Goal: Navigation & Orientation: Find specific page/section

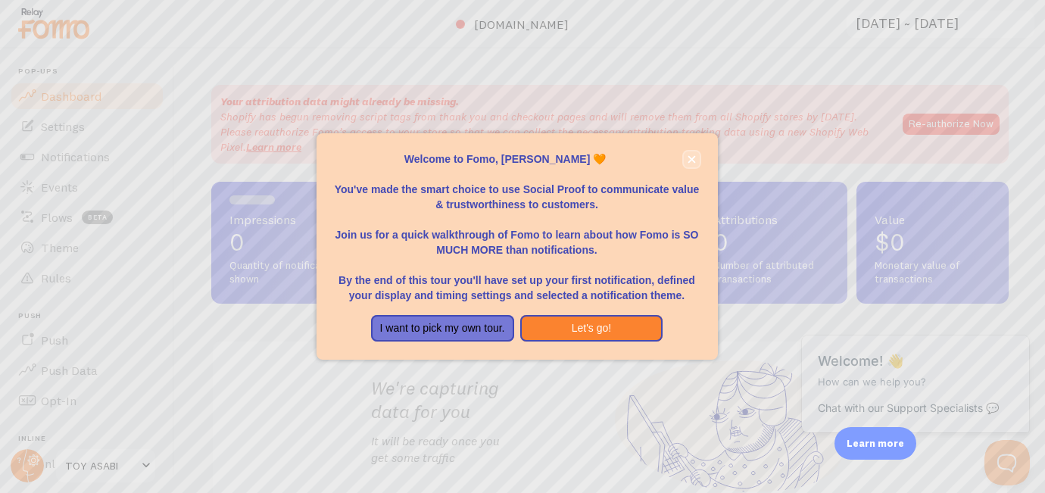
click at [690, 167] on button "close," at bounding box center [692, 159] width 16 height 16
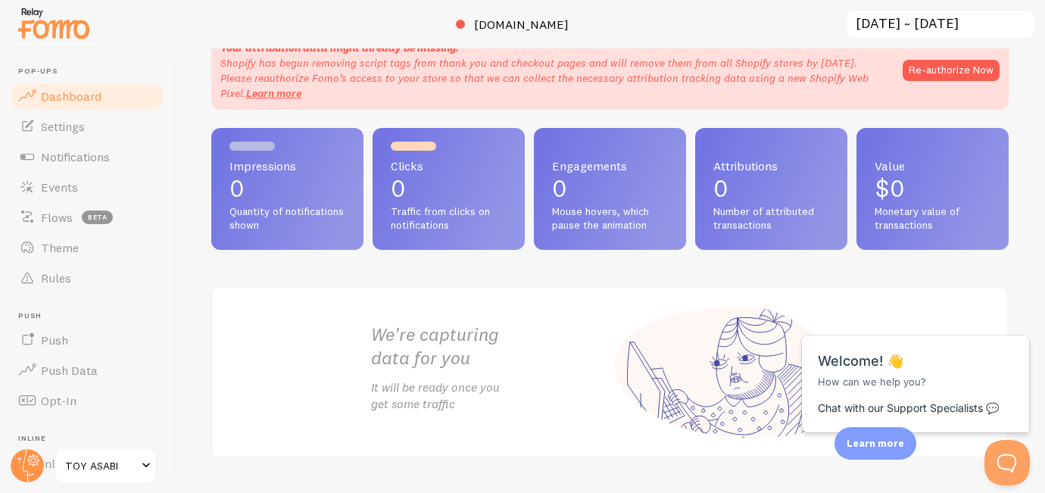
scroll to position [55, 0]
click at [192, 131] on div "Your attribution data might already be missing. Shopify has begun removing scri…" at bounding box center [610, 270] width 870 height 444
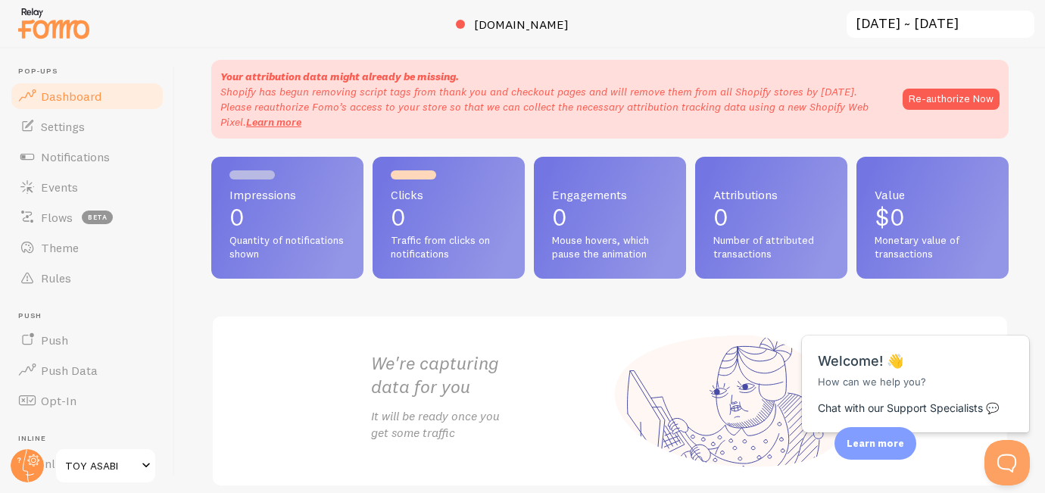
scroll to position [0, 0]
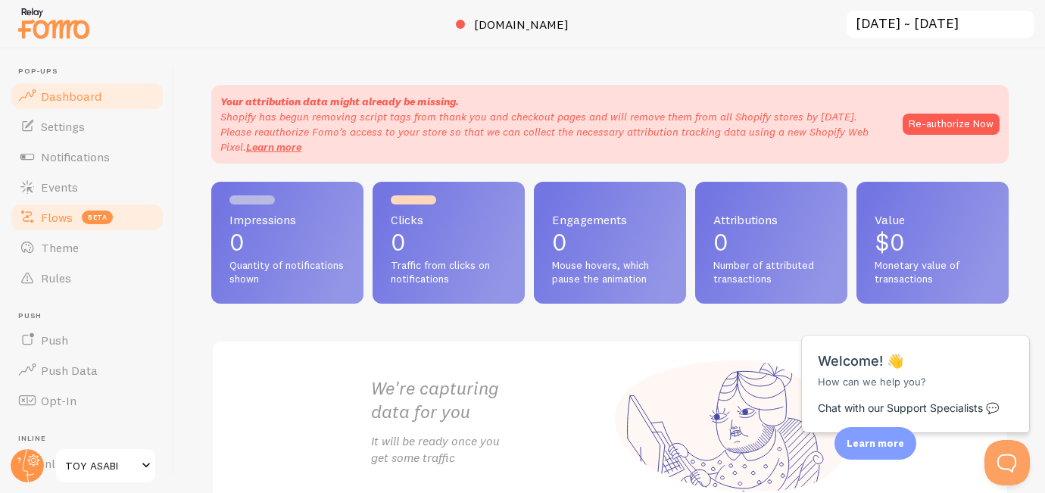
click at [59, 211] on span "Flows" at bounding box center [57, 217] width 32 height 15
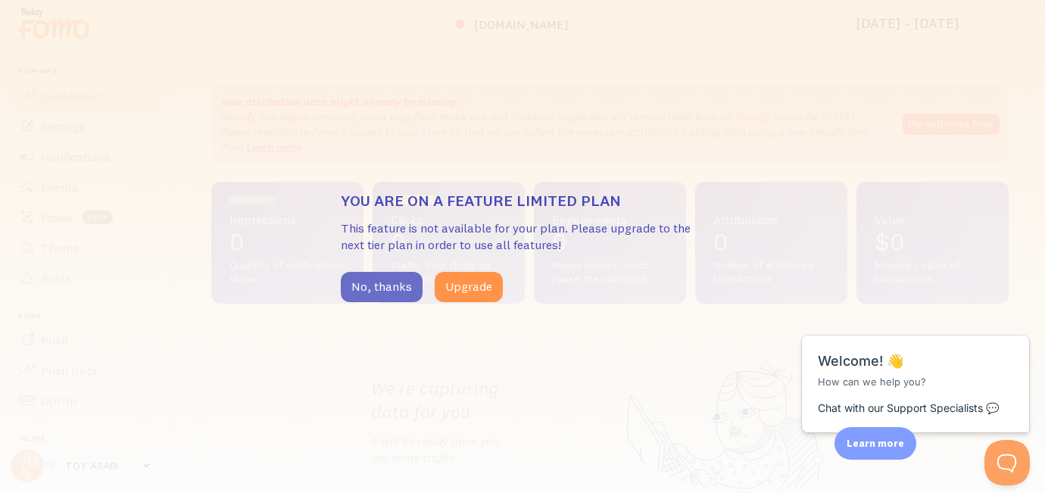
click at [391, 290] on button "No, thanks" at bounding box center [382, 287] width 82 height 30
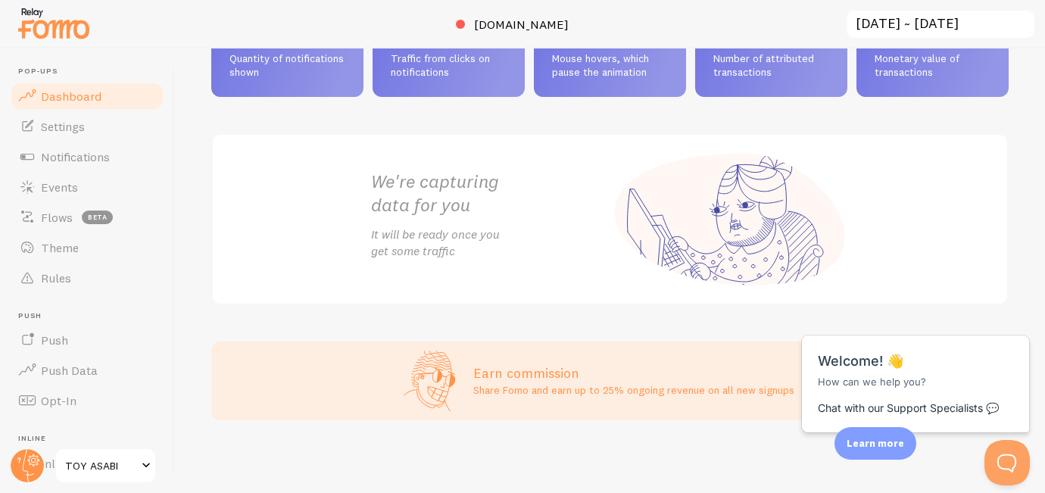
scroll to position [14, 0]
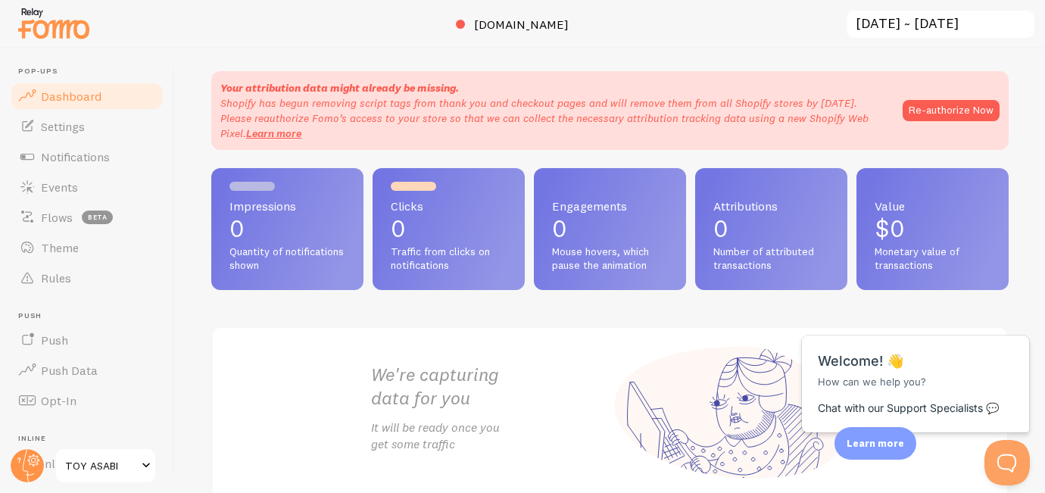
click at [613, 210] on span "Engagements" at bounding box center [610, 206] width 116 height 12
click at [1018, 320] on div "Close cross-small" at bounding box center [1003, 319] width 53 height 16
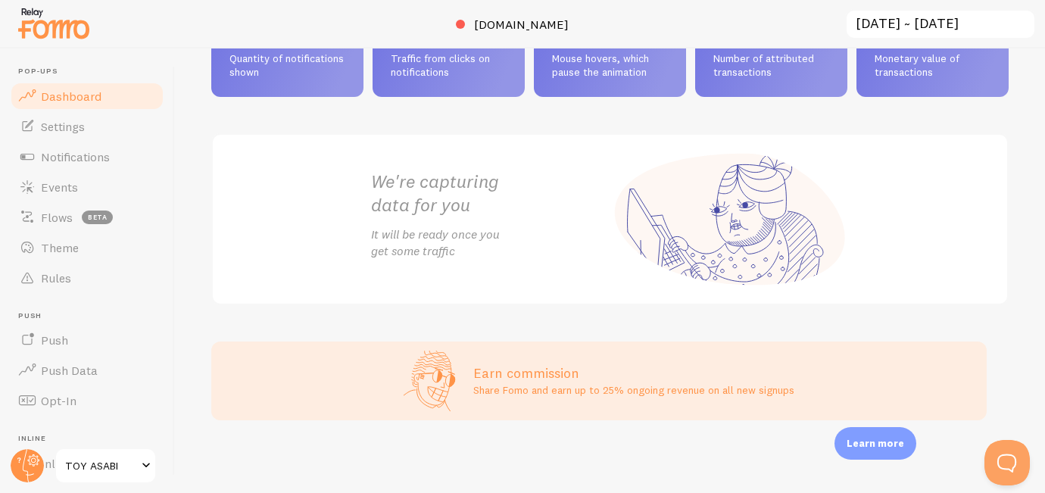
scroll to position [0, 0]
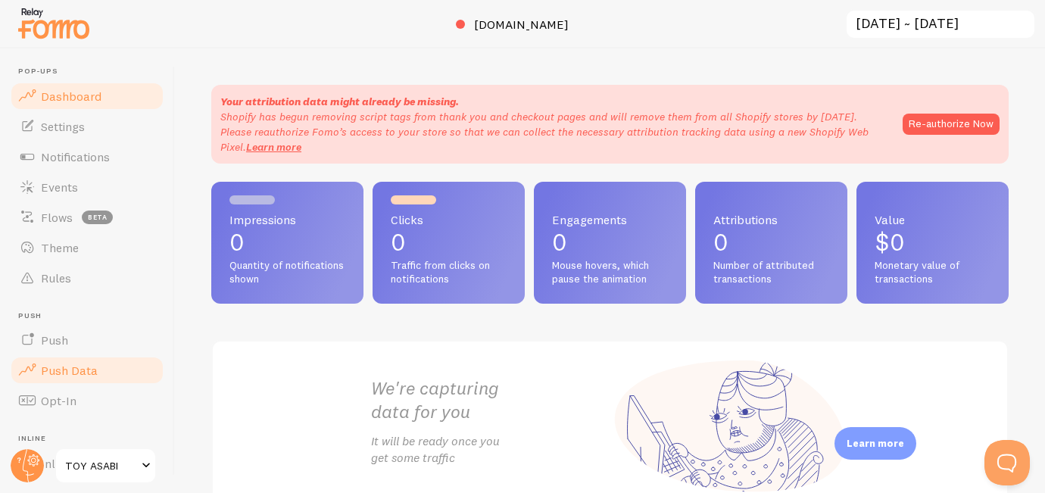
click at [111, 368] on link "Push Data" at bounding box center [87, 370] width 156 height 30
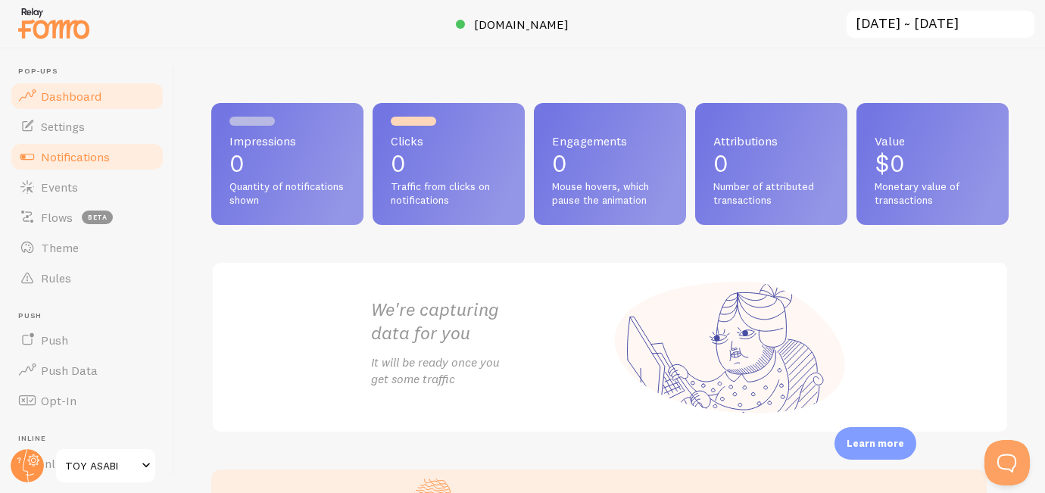
click at [80, 159] on span "Notifications" at bounding box center [75, 156] width 69 height 15
